Goal: Task Accomplishment & Management: Manage account settings

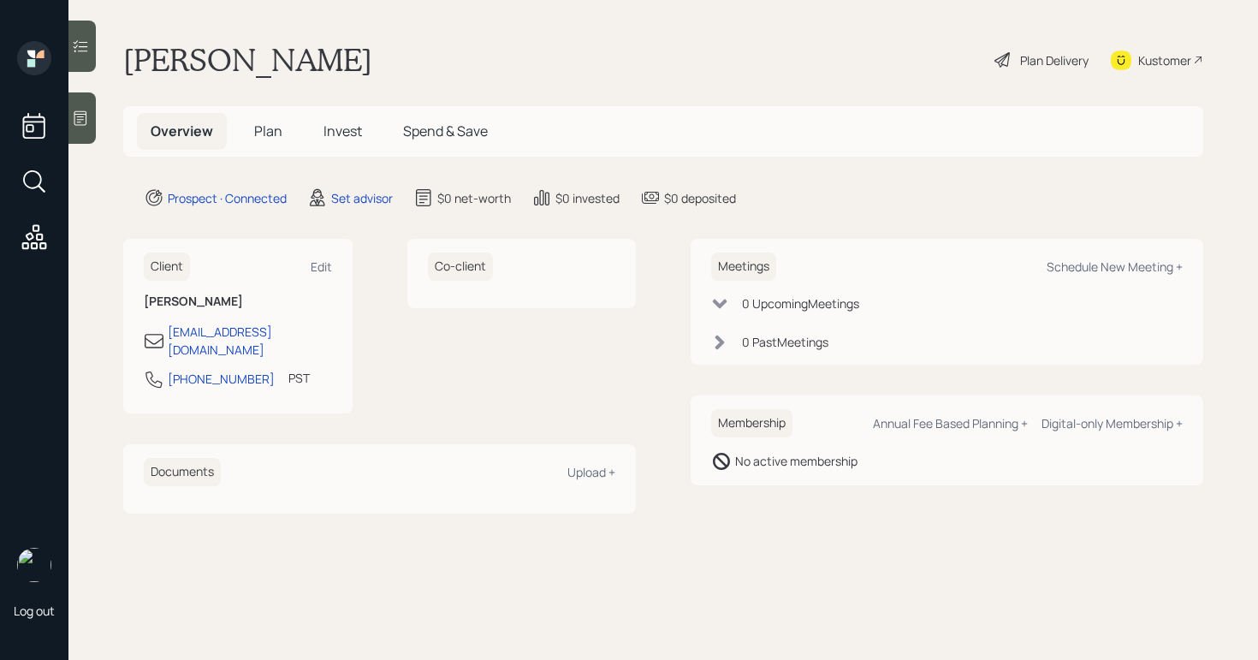
click at [89, 122] on div at bounding box center [81, 117] width 27 height 51
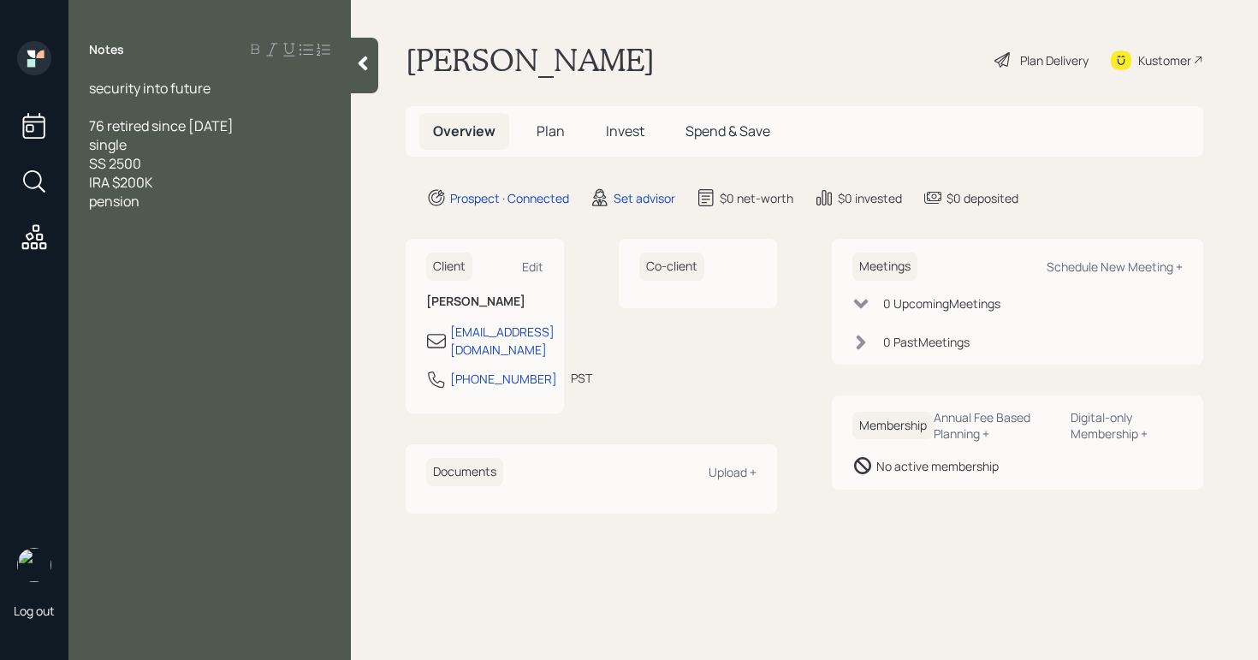
click at [190, 199] on div "pension" at bounding box center [209, 201] width 241 height 19
click at [1077, 273] on div "Schedule New Meeting +" at bounding box center [1115, 266] width 136 height 16
select select "round-[PERSON_NAME]"
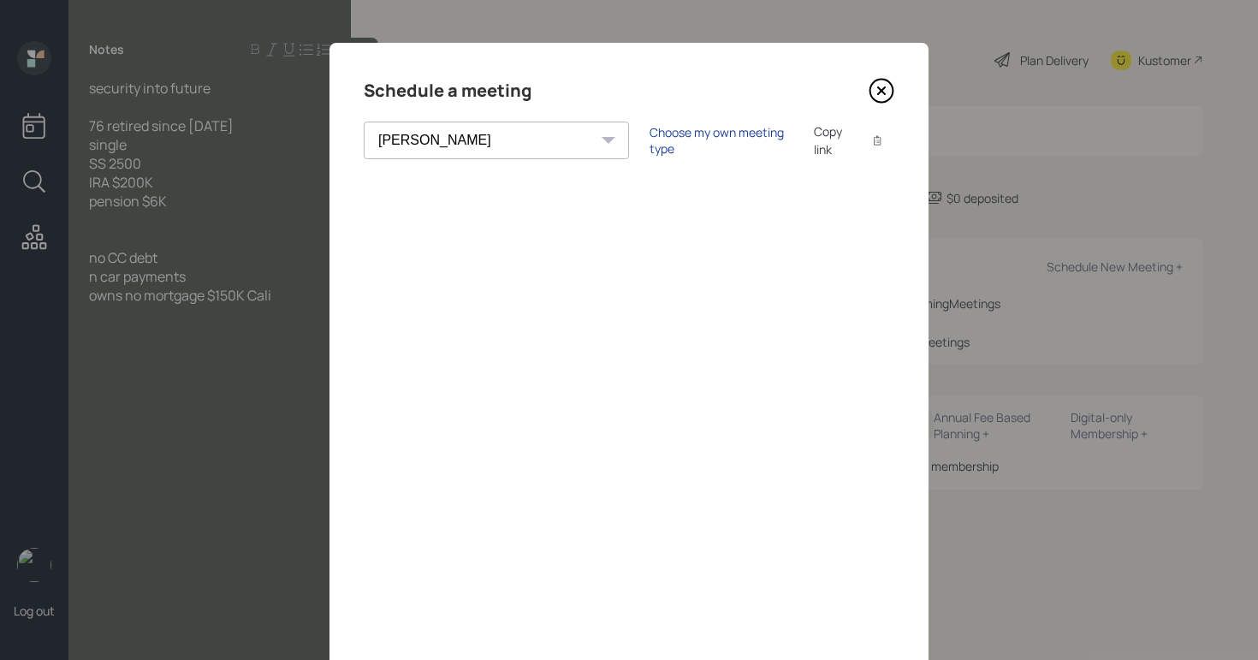
click at [650, 148] on div "Choose my own meeting type Copy link Copy text" at bounding box center [772, 140] width 245 height 36
click at [650, 141] on div "Choose my own meeting type" at bounding box center [722, 140] width 144 height 33
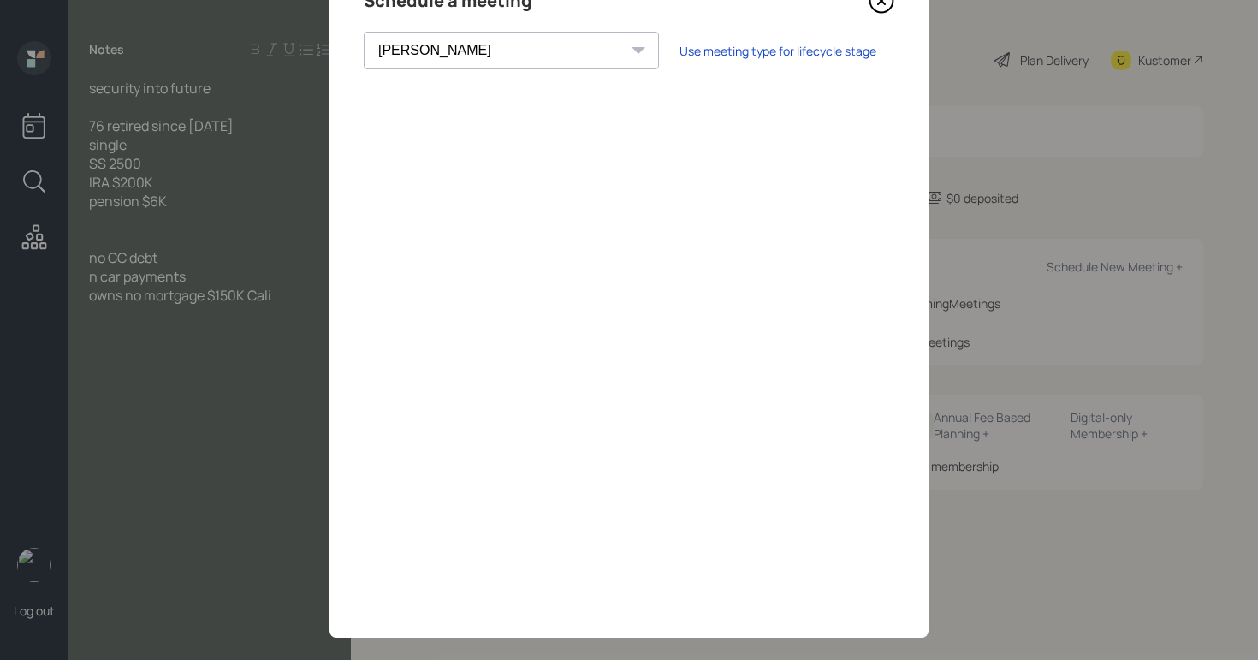
scroll to position [110, 0]
